Goal: Find specific page/section: Locate a particular part of the current website

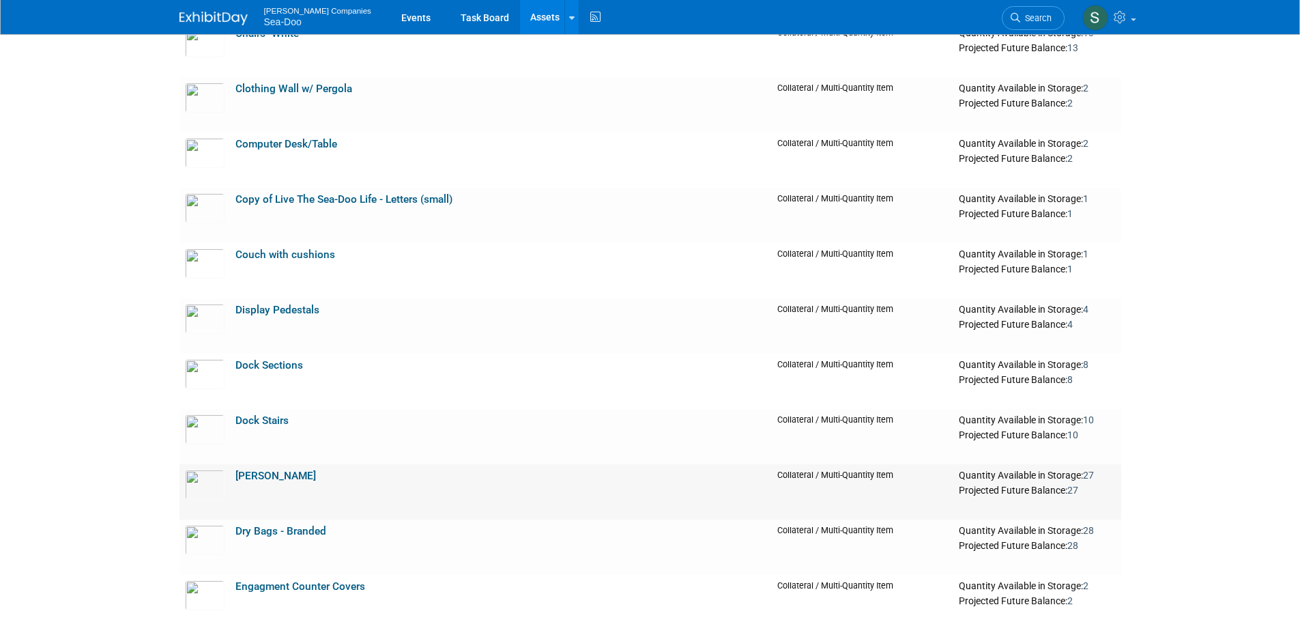
scroll to position [546, 0]
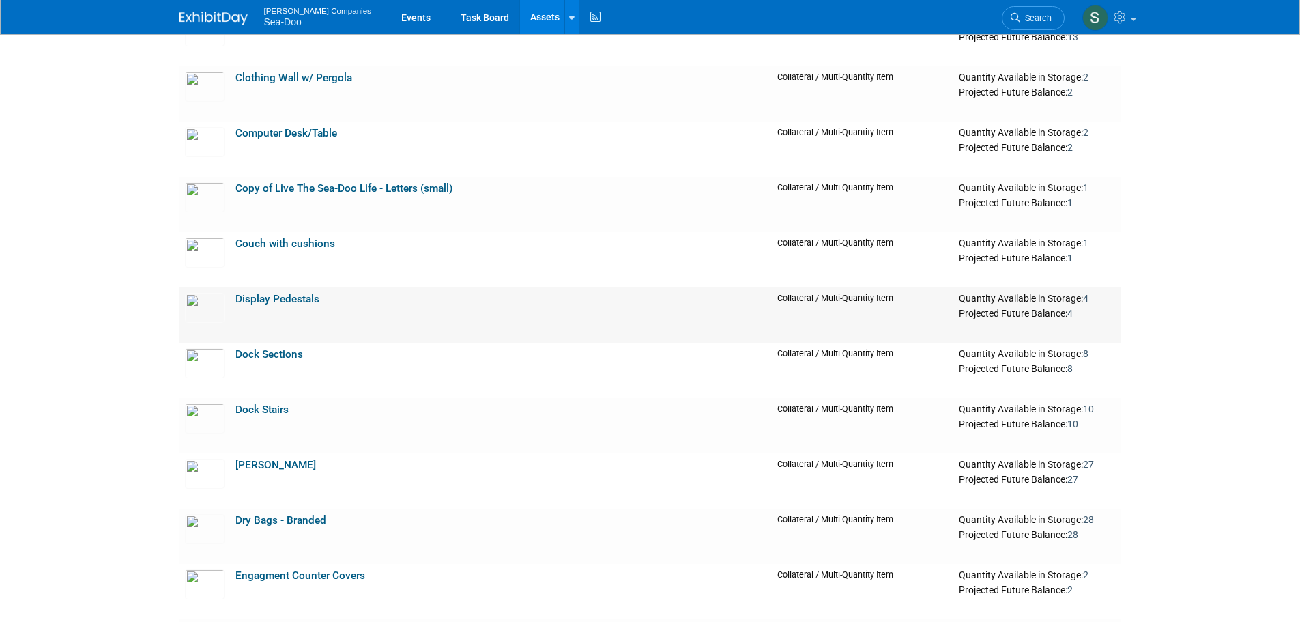
click at [302, 303] on link "Display Pedestals" at bounding box center [277, 299] width 84 height 12
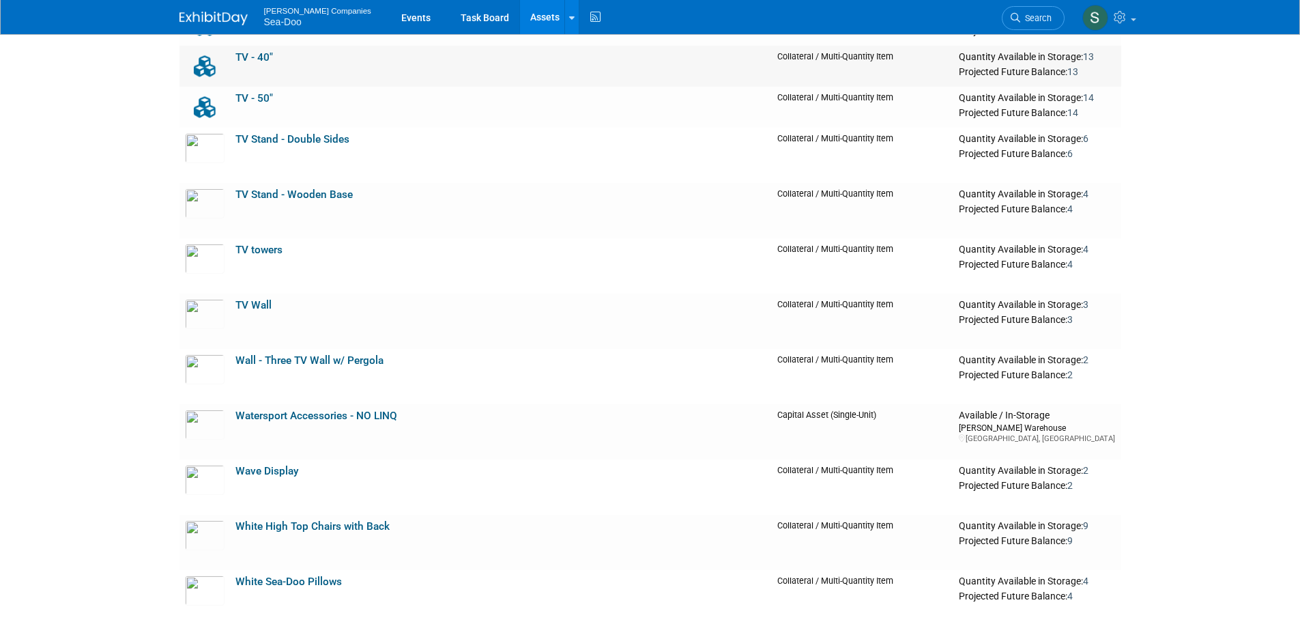
scroll to position [3822, 0]
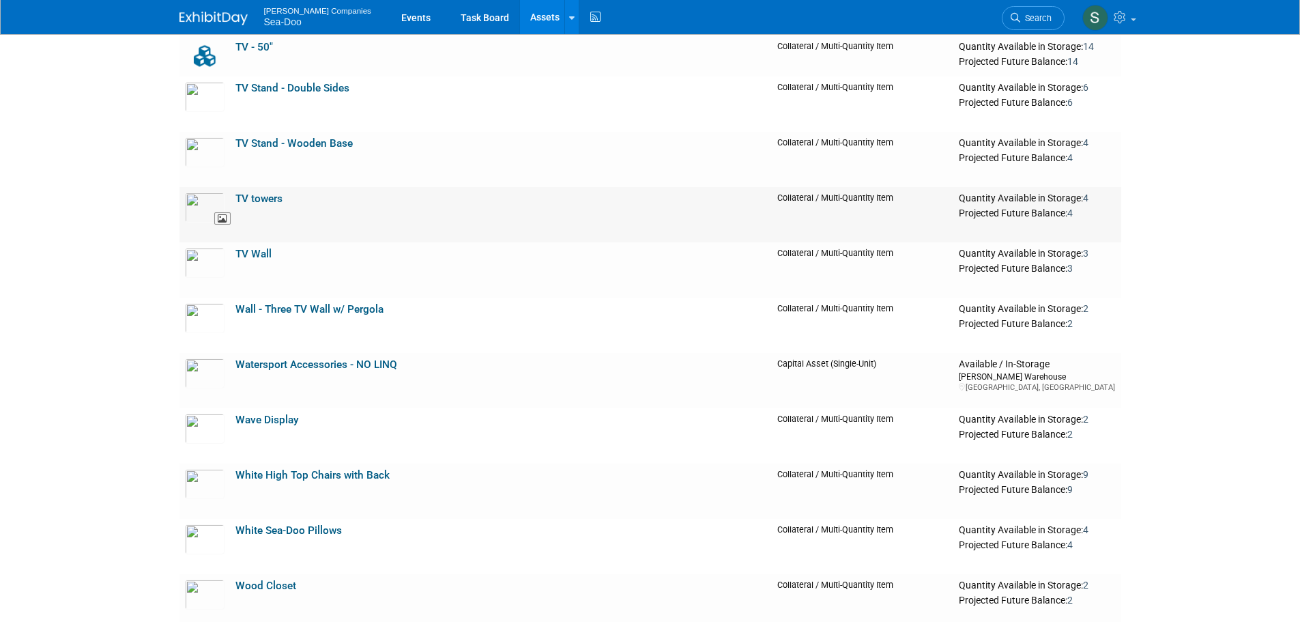
click at [198, 198] on img at bounding box center [205, 207] width 40 height 30
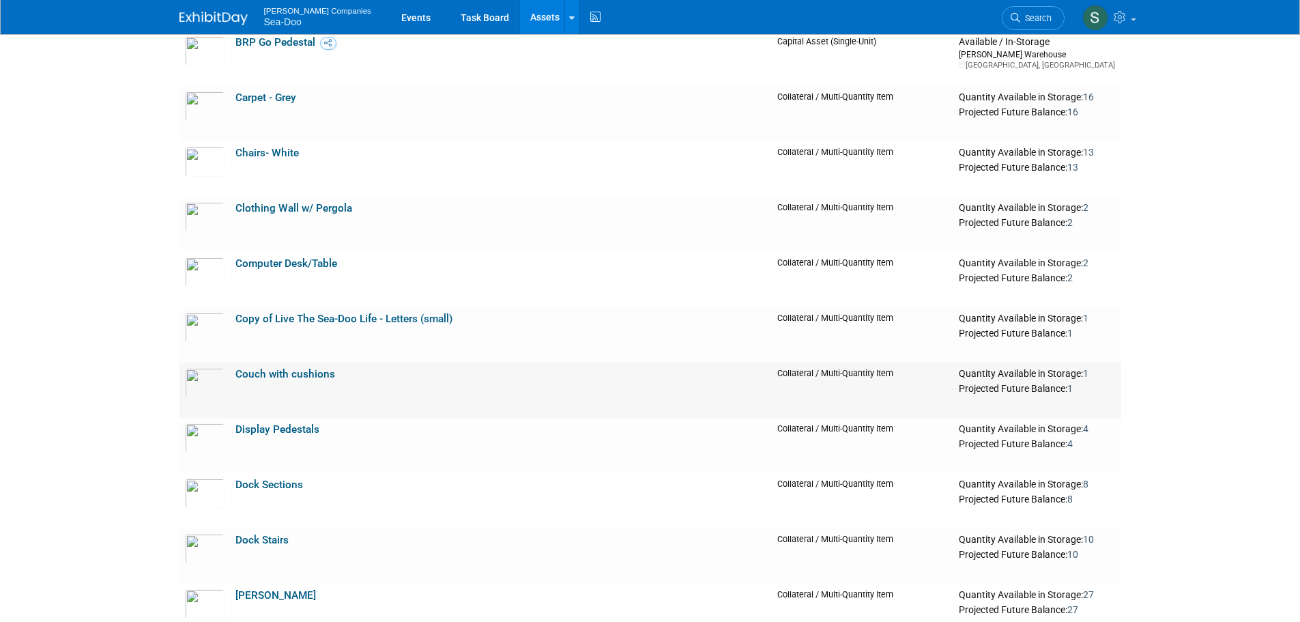
scroll to position [0, 0]
